Goal: Find specific page/section

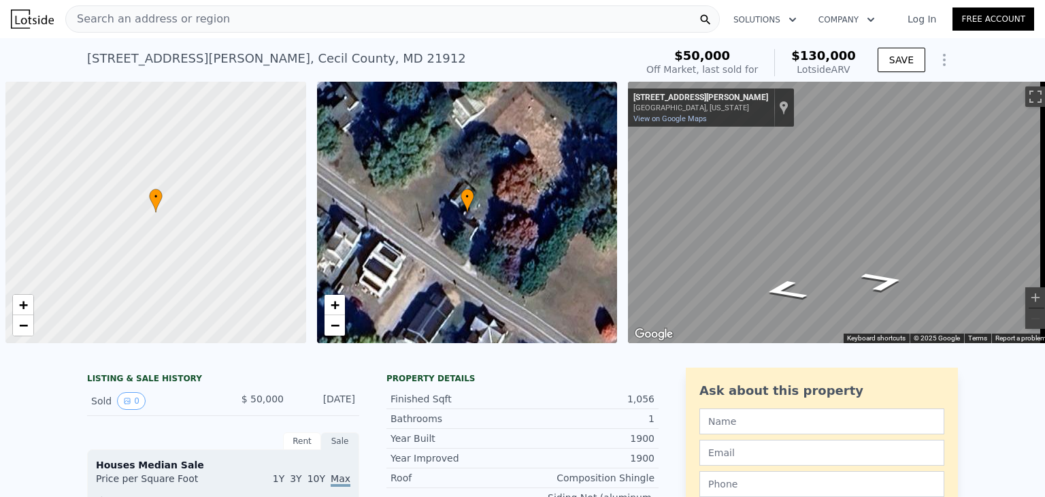
scroll to position [0, 5]
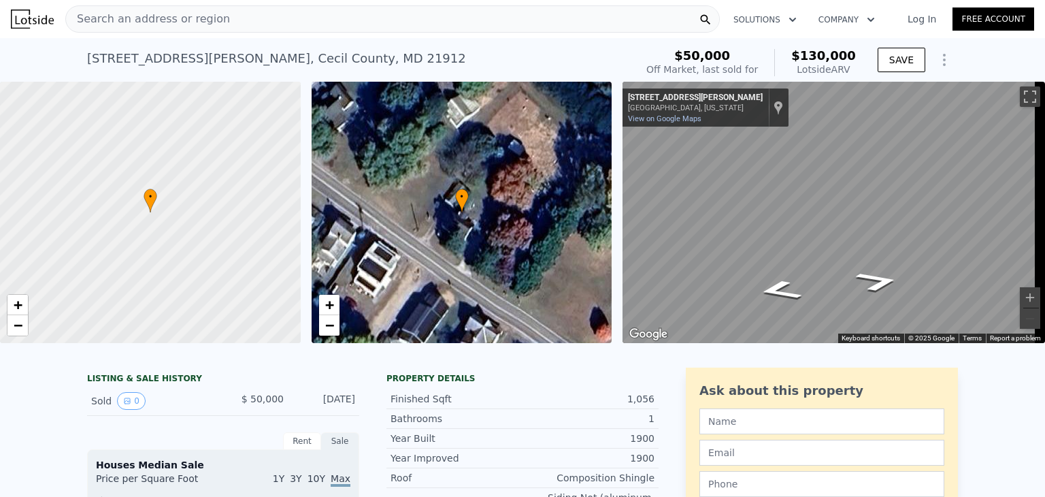
click at [240, 24] on div "Search an address or region" at bounding box center [392, 18] width 655 height 27
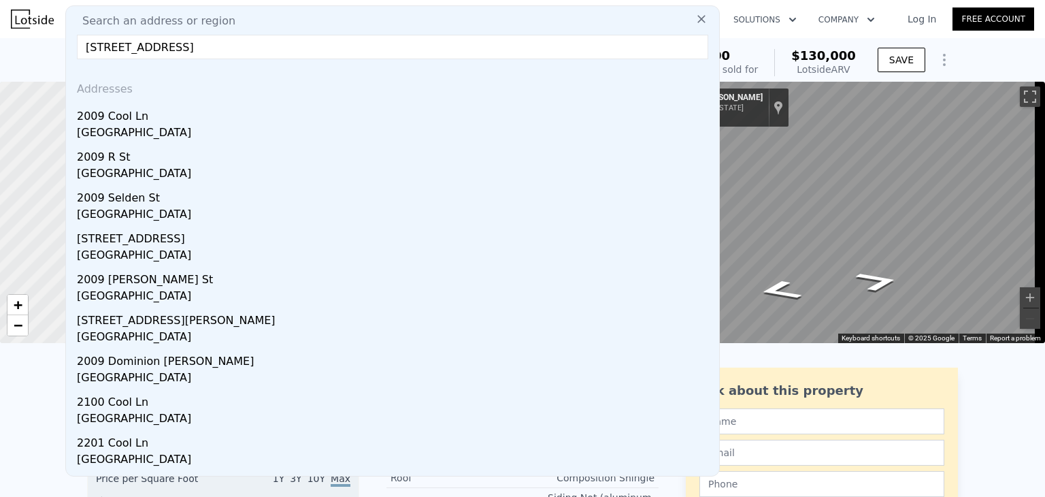
click at [218, 49] on input "[STREET_ADDRESS]" at bounding box center [392, 47] width 631 height 24
paste input "Cool Ln, [PERSON_NAME],"
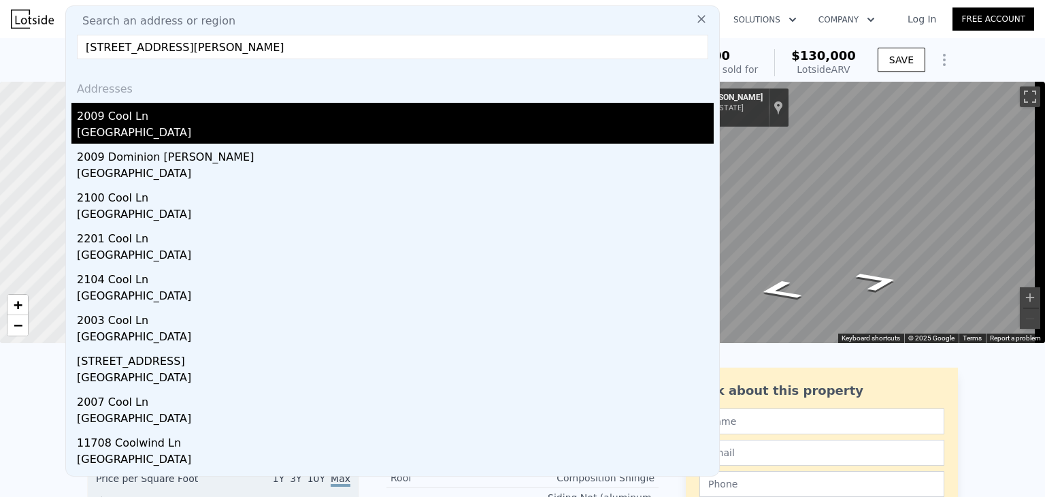
type input "[STREET_ADDRESS][PERSON_NAME]"
click at [362, 129] on div "[GEOGRAPHIC_DATA]" at bounding box center [395, 134] width 637 height 19
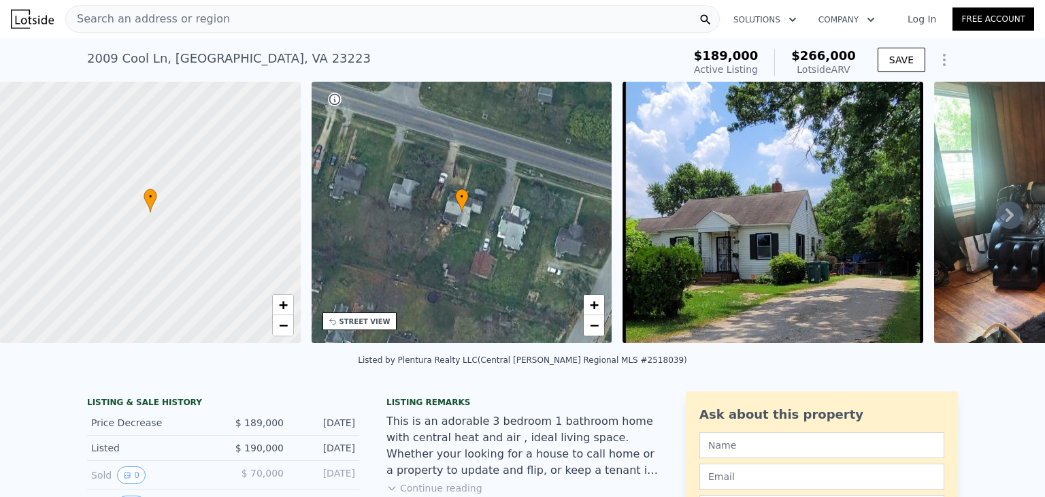
click at [291, 22] on div "Search an address or region" at bounding box center [392, 18] width 655 height 27
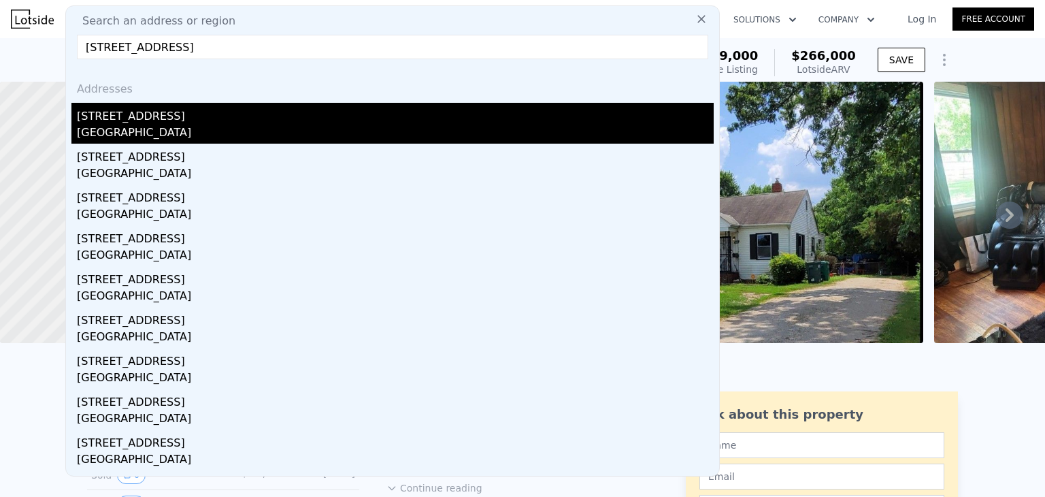
type input "[STREET_ADDRESS]"
click at [207, 107] on div "[STREET_ADDRESS]" at bounding box center [395, 114] width 637 height 22
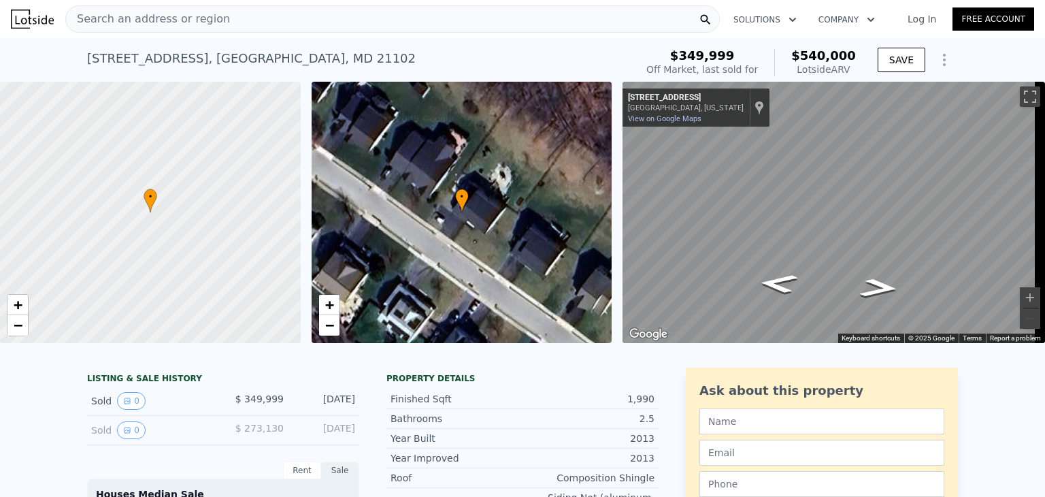
click at [204, 17] on span "Search an address or region" at bounding box center [148, 19] width 164 height 16
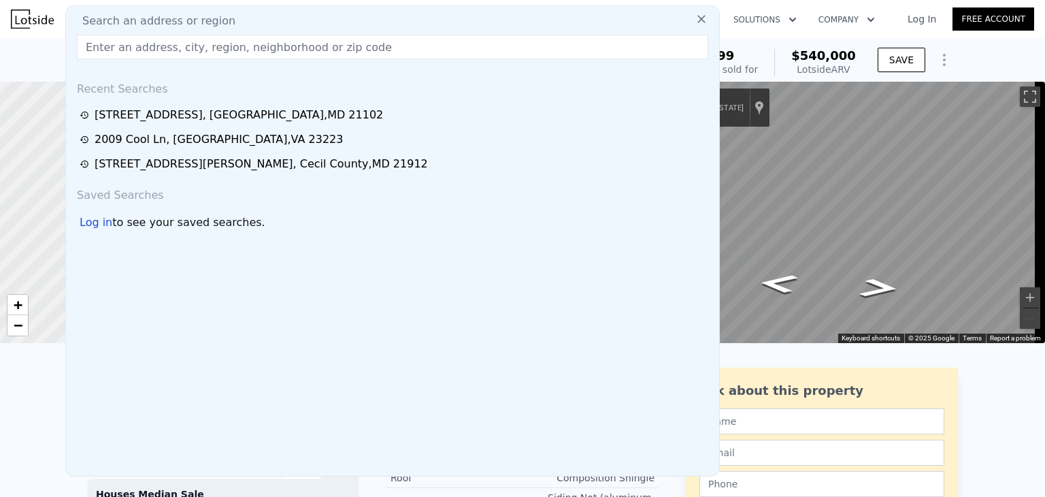
type input "[STREET_ADDRESS][PERSON_NAME]"
